Goal: Download file/media

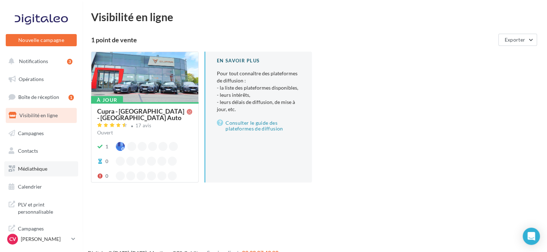
click at [30, 165] on link "Médiathèque" at bounding box center [41, 168] width 74 height 15
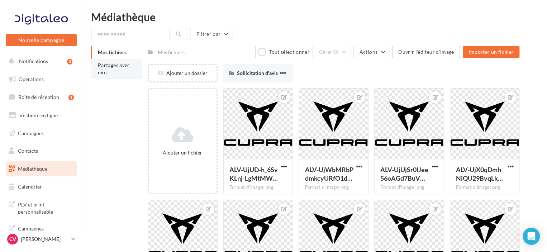
click at [110, 73] on li "Partagés avec moi" at bounding box center [116, 69] width 51 height 20
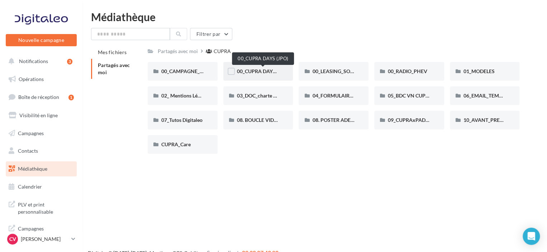
click at [259, 71] on span "00_CUPRA DAYS (JPO)" at bounding box center [263, 71] width 52 height 6
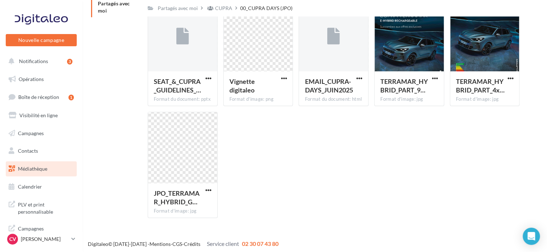
scroll to position [64, 0]
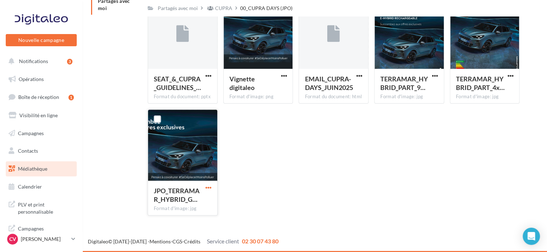
click at [208, 188] on span "button" at bounding box center [209, 188] width 6 height 6
click at [199, 204] on button "Télécharger" at bounding box center [177, 202] width 72 height 19
click at [325, 210] on div "SEAT_&_CUPRA_GUIDELINES_… Format du document: pptx SEAT_&_CUPRA_GUIDELINES_JPO_…" at bounding box center [337, 109] width 378 height 224
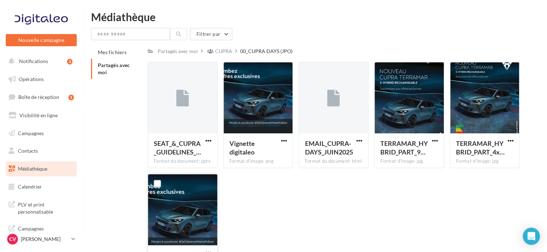
scroll to position [0, 0]
click at [283, 141] on span "button" at bounding box center [284, 141] width 6 height 6
click at [278, 159] on button "Télécharger" at bounding box center [253, 155] width 72 height 19
click at [208, 143] on span "button" at bounding box center [209, 141] width 6 height 6
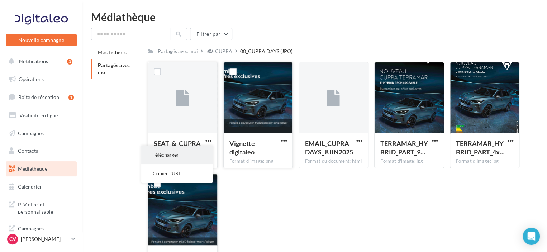
click at [201, 154] on button "Télécharger" at bounding box center [177, 155] width 72 height 19
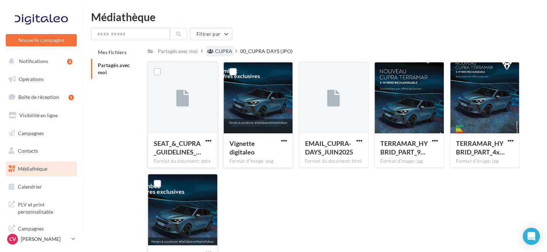
click at [213, 46] on div "CUPRA" at bounding box center [220, 51] width 28 height 10
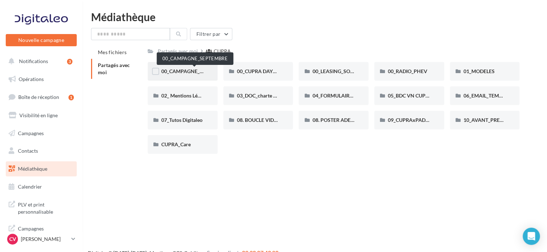
click at [170, 70] on span "00_CAMPAGNE_SEPTEMBRE" at bounding box center [194, 71] width 67 height 6
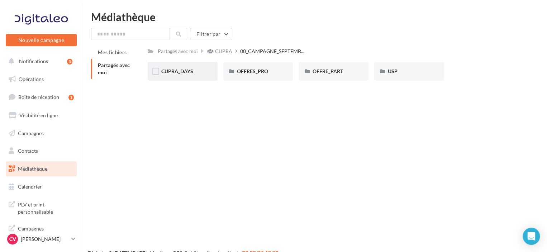
click at [204, 72] on div "CUPRA_DAYS" at bounding box center [183, 71] width 70 height 19
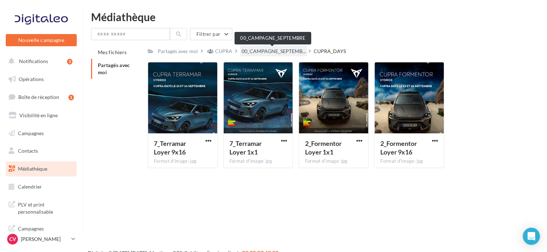
click at [278, 48] on span "00_CAMPAGNE_SEPTEMB..." at bounding box center [274, 51] width 64 height 7
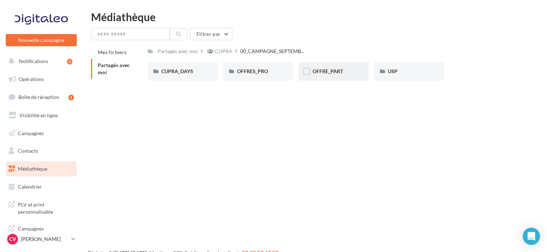
click at [340, 77] on div "OFFRE_PART" at bounding box center [334, 71] width 70 height 19
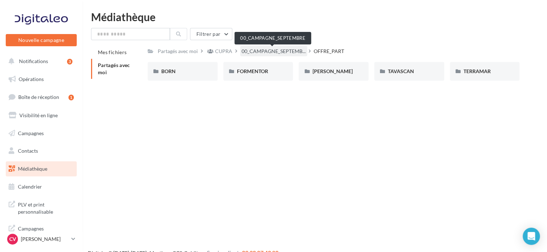
click at [262, 54] on span "00_CAMPAGNE_SEPTEMB..." at bounding box center [274, 51] width 64 height 7
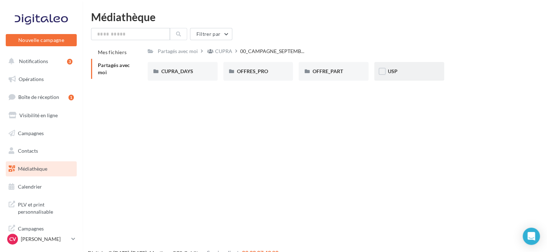
click at [400, 77] on div "USP" at bounding box center [410, 71] width 70 height 19
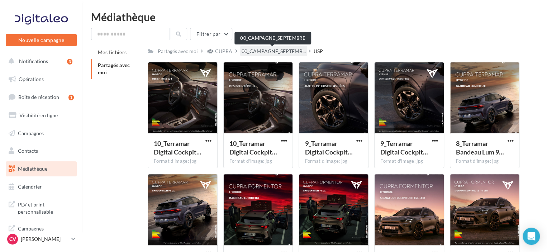
click at [245, 54] on span "00_CAMPAGNE_SEPTEMB..." at bounding box center [274, 51] width 64 height 7
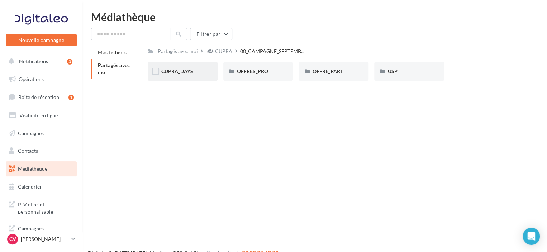
click at [201, 71] on div "CUPRA_DAYS" at bounding box center [182, 71] width 43 height 7
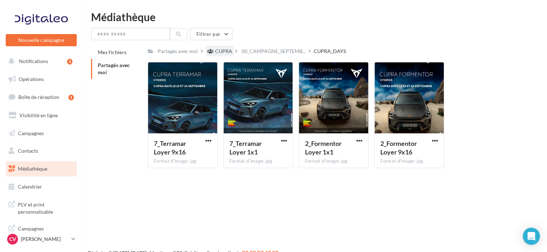
click at [225, 53] on div "CUPRA" at bounding box center [223, 51] width 17 height 7
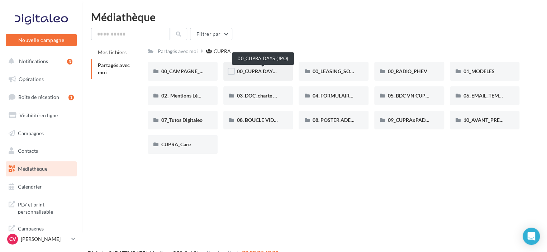
click at [274, 69] on span "00_CUPRA DAYS (JPO)" at bounding box center [263, 71] width 52 height 6
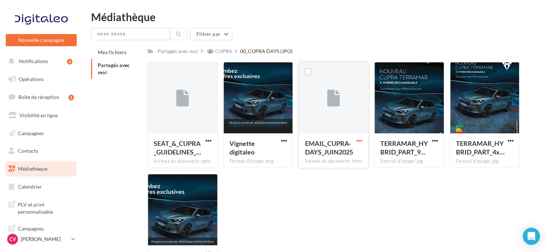
click at [358, 143] on span "button" at bounding box center [360, 141] width 6 height 6
click at [337, 156] on button "Télécharger" at bounding box center [328, 155] width 72 height 19
click at [209, 144] on span "button" at bounding box center [209, 141] width 6 height 6
click at [209, 141] on span "button" at bounding box center [209, 141] width 6 height 6
click at [209, 142] on span "button" at bounding box center [209, 141] width 6 height 6
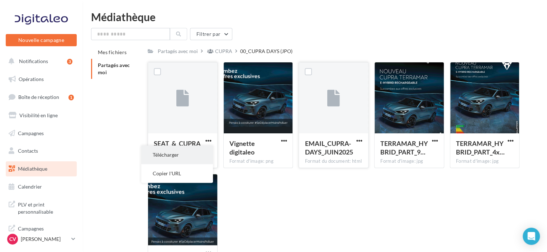
click at [197, 155] on button "Télécharger" at bounding box center [177, 155] width 72 height 19
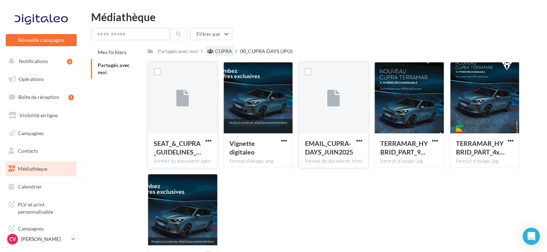
click at [221, 51] on div "CUPRA" at bounding box center [223, 51] width 17 height 7
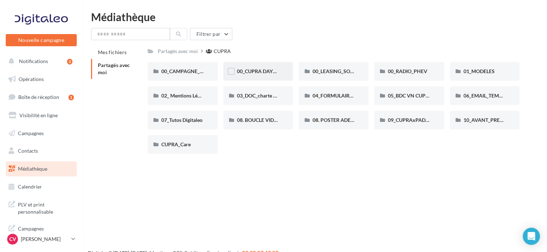
click at [275, 74] on span "00_CUPRA DAYS (JPO)" at bounding box center [263, 71] width 52 height 6
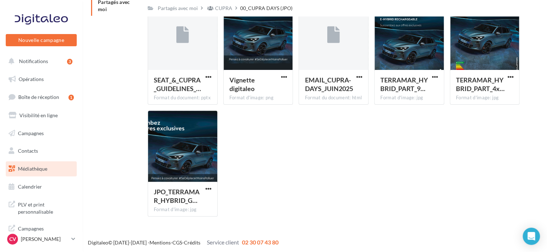
scroll to position [64, 0]
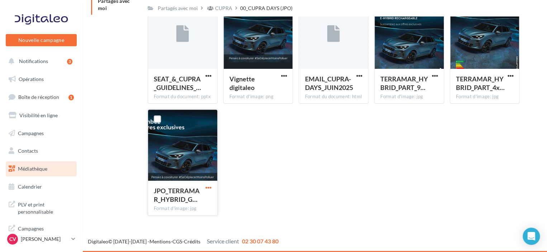
click at [208, 188] on span "button" at bounding box center [209, 188] width 6 height 6
click at [199, 202] on button "Télécharger" at bounding box center [177, 202] width 72 height 19
click at [368, 230] on div "Nouvelle campagne Nouvelle campagne Notifications 3 Opérations Boîte de récepti…" at bounding box center [273, 99] width 547 height 305
click at [227, 7] on div "CUPRA" at bounding box center [223, 8] width 17 height 7
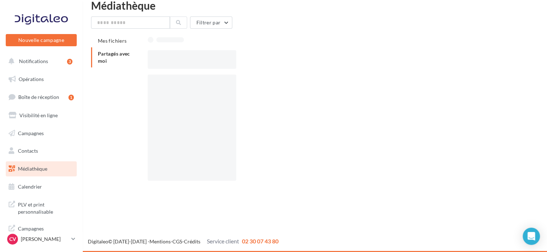
scroll to position [11, 0]
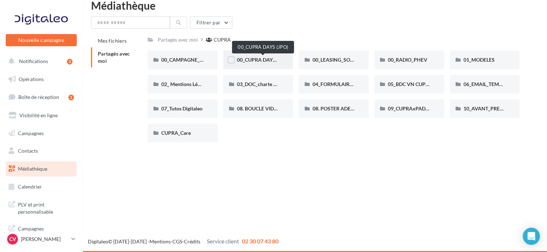
click at [261, 62] on span "00_CUPRA DAYS (JPO)" at bounding box center [263, 60] width 52 height 6
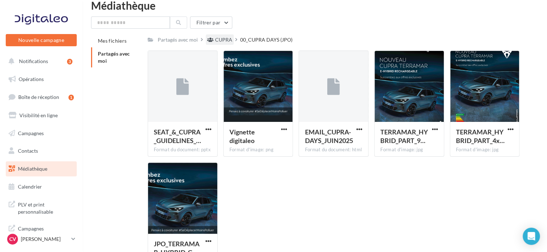
click at [226, 43] on div "CUPRA" at bounding box center [223, 39] width 17 height 7
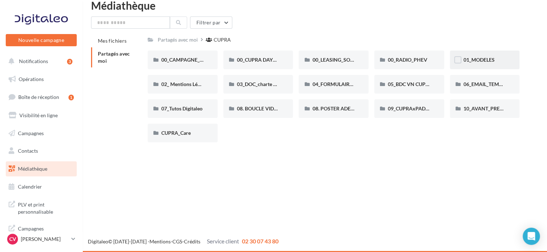
click at [478, 67] on div "01_MODELES" at bounding box center [485, 60] width 70 height 19
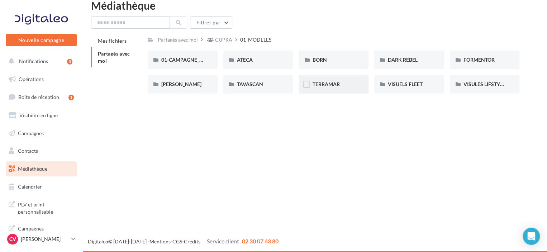
click at [326, 91] on div "TERRAMAR" at bounding box center [334, 84] width 70 height 19
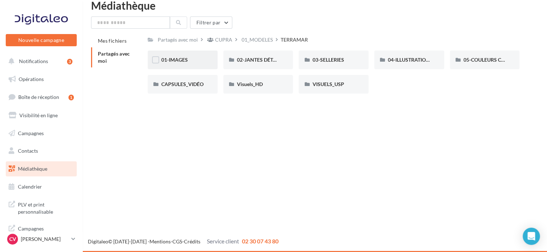
click at [199, 59] on div "01-IMAGES" at bounding box center [182, 59] width 43 height 7
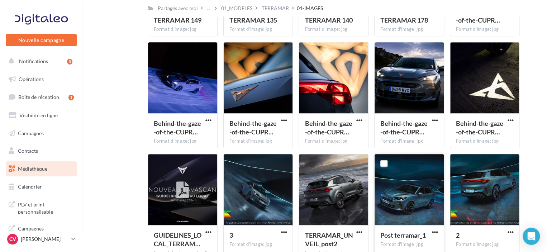
scroll to position [1838, 0]
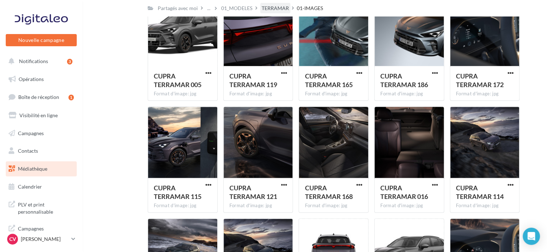
click at [273, 11] on div "TERRAMAR" at bounding box center [275, 8] width 27 height 7
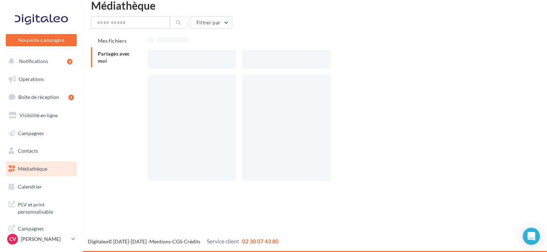
scroll to position [11, 0]
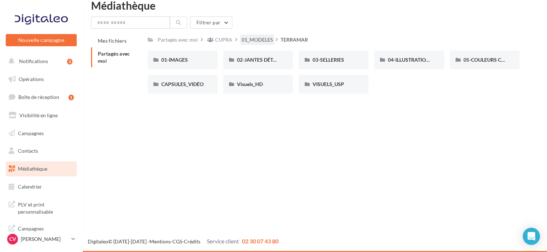
click at [268, 37] on div "01_MODELES" at bounding box center [257, 39] width 31 height 7
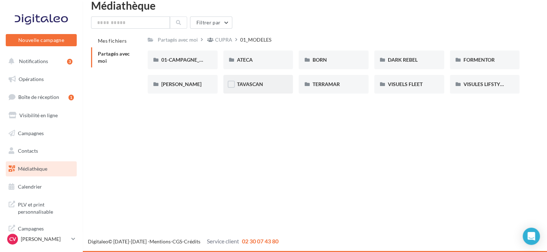
click at [249, 90] on div "TAVASCAN" at bounding box center [259, 84] width 70 height 19
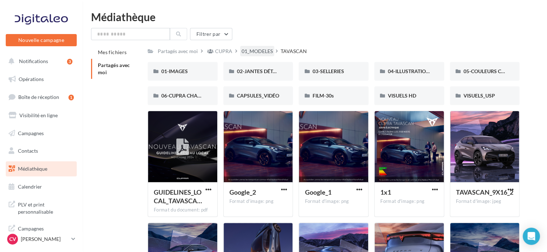
click at [254, 51] on div "01_MODELES" at bounding box center [257, 51] width 31 height 7
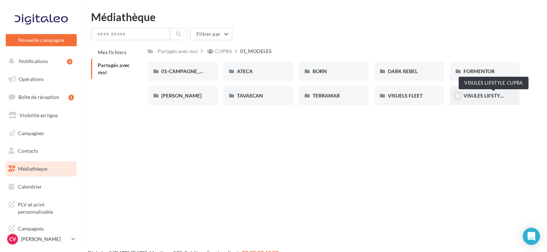
click at [501, 97] on span "VISULES LIFSTYLE CUPRA" at bounding box center [494, 96] width 60 height 6
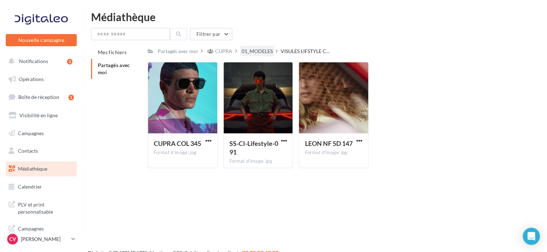
click at [268, 50] on div "01_MODELES" at bounding box center [257, 51] width 31 height 7
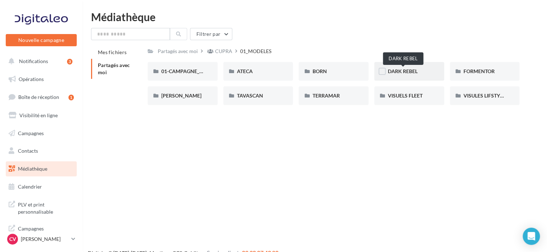
click at [404, 73] on span "DARK REBEL" at bounding box center [403, 71] width 30 height 6
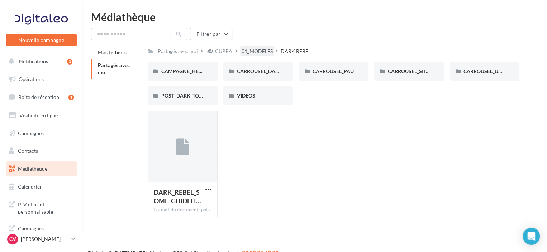
click at [265, 51] on div "01_MODELES" at bounding box center [257, 51] width 31 height 7
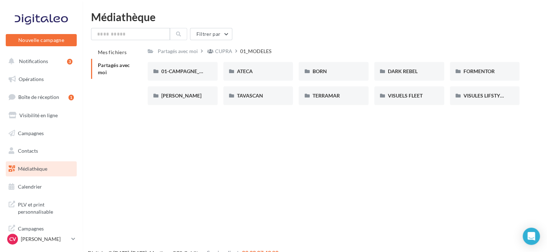
click at [323, 159] on div "Nouvelle campagne Nouvelle campagne Notifications 3 Opérations Boîte de récepti…" at bounding box center [273, 137] width 547 height 252
click at [182, 75] on div "01-CAMPAGNE_RED_THREAD" at bounding box center [182, 71] width 43 height 7
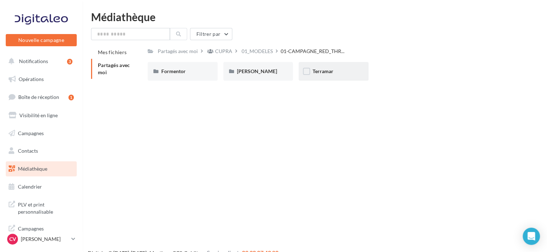
click at [318, 75] on div "Terramar" at bounding box center [333, 71] width 43 height 7
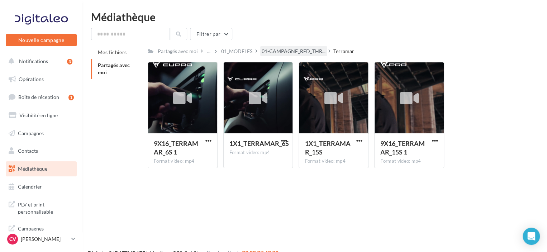
click at [288, 55] on span "01-CAMPAGNE_RED_THR..." at bounding box center [294, 51] width 64 height 7
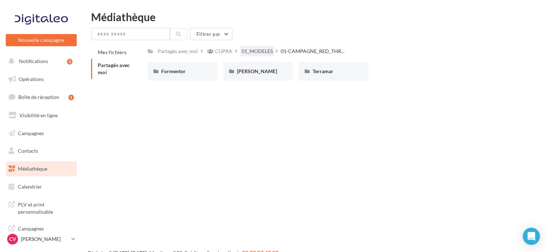
click at [259, 54] on div "01_MODELES" at bounding box center [257, 51] width 31 height 7
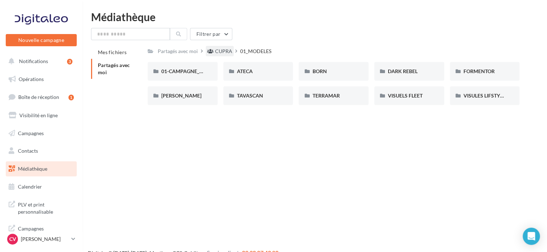
click at [224, 56] on div "CUPRA" at bounding box center [220, 51] width 28 height 10
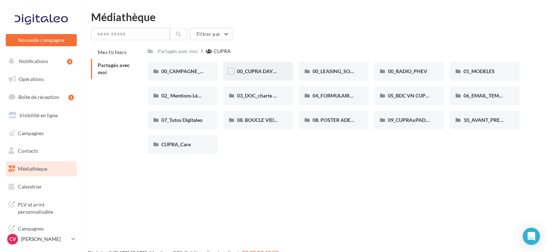
click at [261, 77] on div "00_CUPRA DAYS (JPO)" at bounding box center [259, 71] width 70 height 19
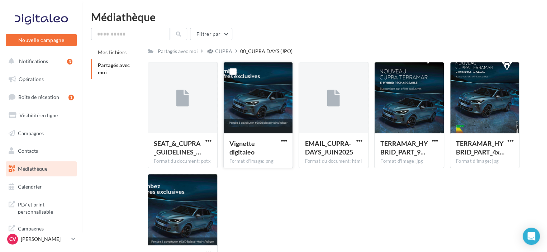
click at [284, 145] on button "button" at bounding box center [283, 141] width 9 height 7
click at [255, 158] on button "Télécharger" at bounding box center [253, 155] width 72 height 19
click at [226, 49] on div "CUPRA" at bounding box center [223, 51] width 17 height 7
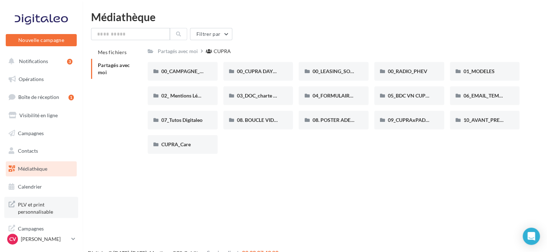
click at [55, 203] on span "PLV et print personnalisable" at bounding box center [46, 207] width 56 height 15
click at [251, 75] on div "00_CUPRA DAYS (JPO)" at bounding box center [258, 71] width 43 height 7
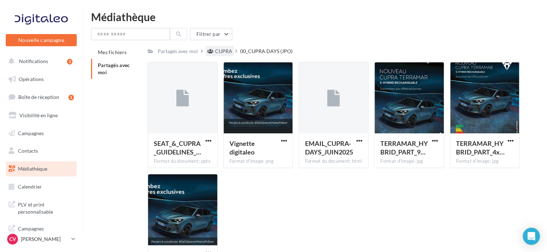
click at [221, 56] on div "CUPRA" at bounding box center [220, 51] width 28 height 10
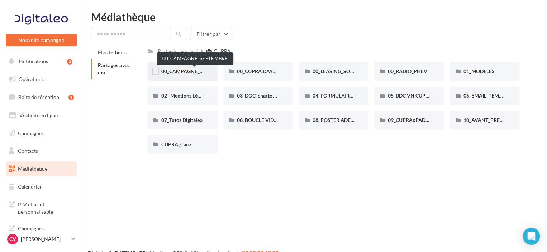
click at [196, 69] on span "00_CAMPAGNE_SEPTEMBRE" at bounding box center [194, 71] width 67 height 6
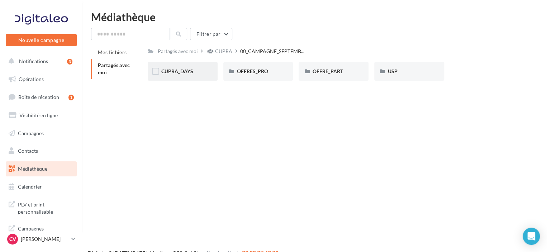
click at [194, 74] on div "CUPRA_DAYS" at bounding box center [182, 71] width 43 height 7
